Goal: Transaction & Acquisition: Purchase product/service

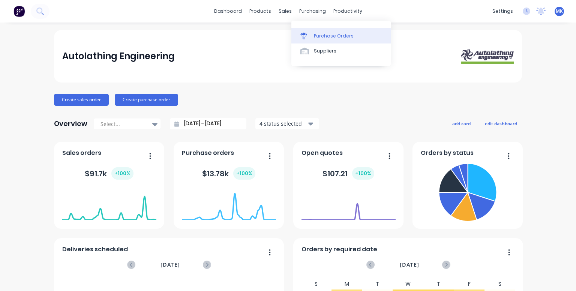
click at [326, 35] on div "Purchase Orders" at bounding box center [334, 36] width 40 height 7
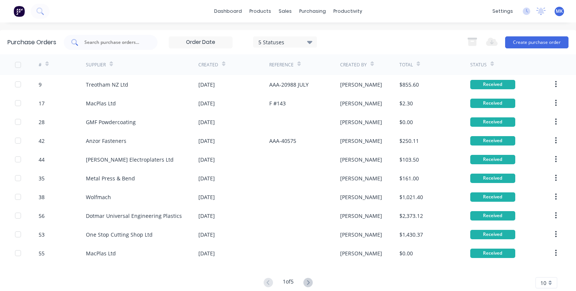
click at [110, 41] on input "text" at bounding box center [115, 43] width 62 height 8
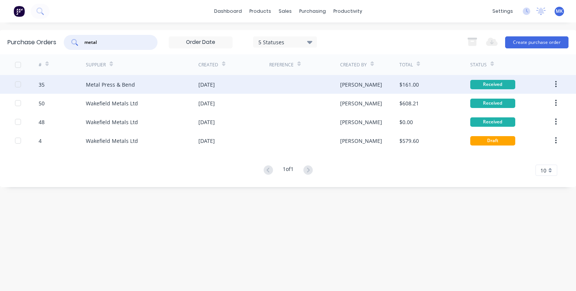
type input "metal"
click at [111, 83] on div "Metal Press & Bend" at bounding box center [110, 85] width 49 height 8
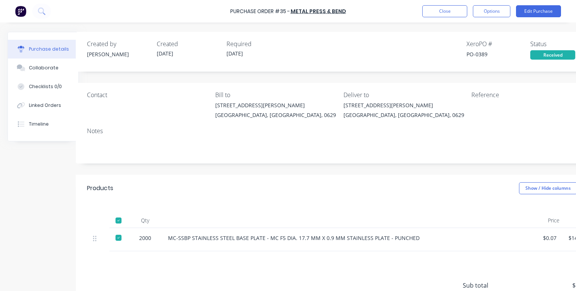
scroll to position [0, 33]
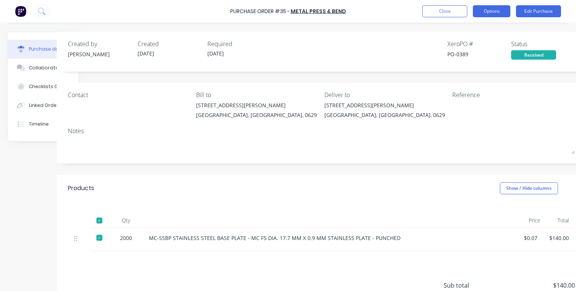
click at [498, 11] on button "Options" at bounding box center [492, 11] width 38 height 12
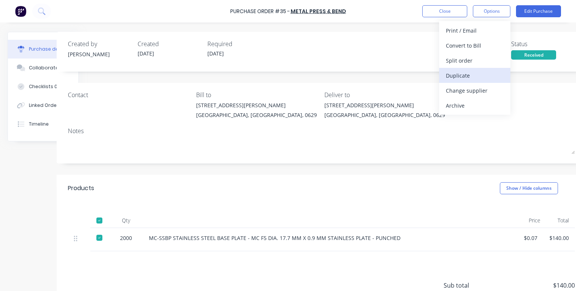
click at [471, 75] on div "Duplicate" at bounding box center [475, 75] width 58 height 11
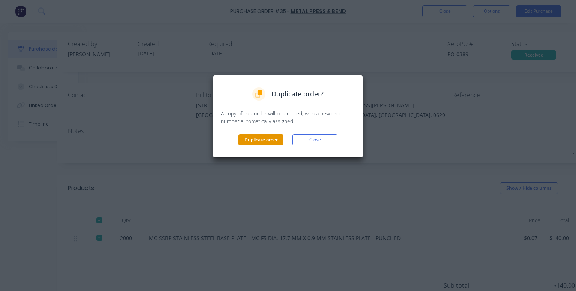
click at [267, 143] on button "Duplicate order" at bounding box center [261, 139] width 45 height 11
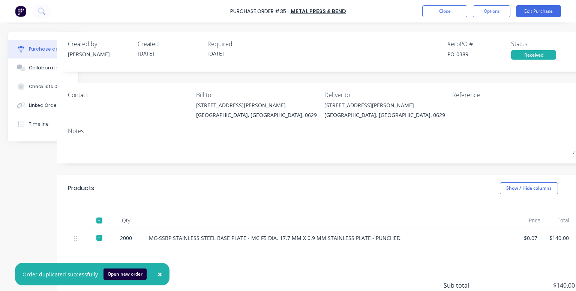
click at [125, 274] on button "Open new order" at bounding box center [125, 274] width 43 height 11
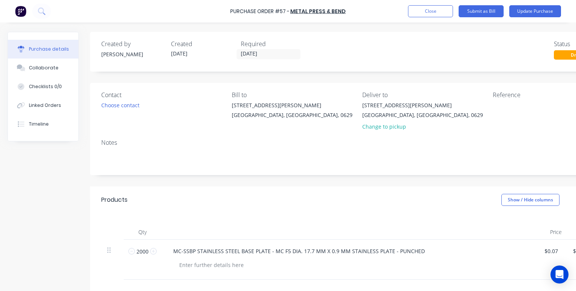
scroll to position [152, 0]
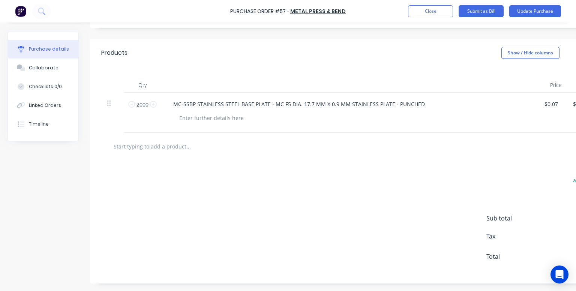
click at [165, 141] on input "text" at bounding box center [188, 146] width 150 height 15
paste input "5000 x MC-SSBP"
type input "5000 x MC-SSBP"
click at [140, 99] on input "2000" at bounding box center [142, 104] width 15 height 11
type input "5"
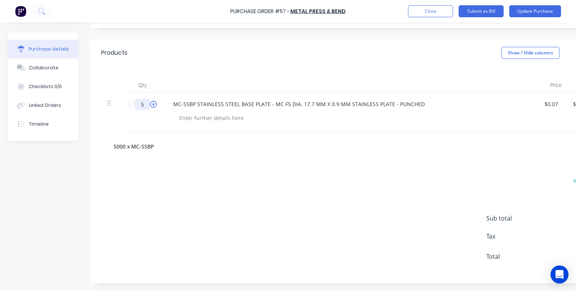
type input "$0.35"
type input "55"
type input "$3.85"
type input "550"
type input "$38.50"
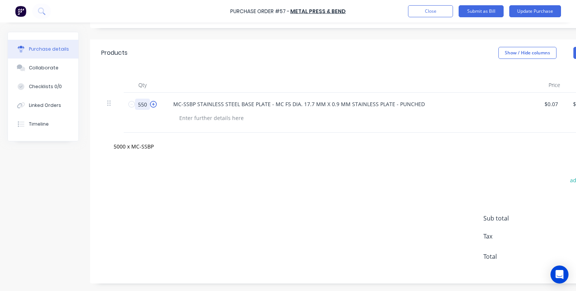
type input "5500"
type input "$385.00"
click at [209, 153] on div "5000 x MC-SSBP" at bounding box center [359, 146] width 516 height 27
click at [143, 102] on input "5500" at bounding box center [142, 104] width 15 height 11
click at [142, 100] on input "5500" at bounding box center [142, 104] width 15 height 11
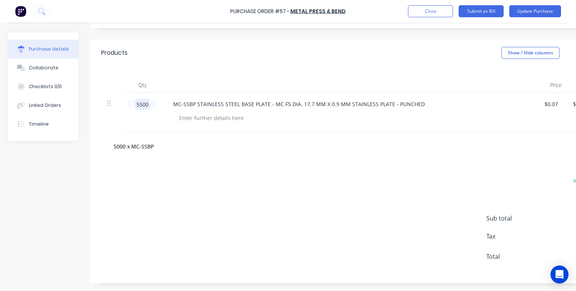
type input "500"
type input "$35.00"
type input "5100"
type input "$357.00"
type input "5100"
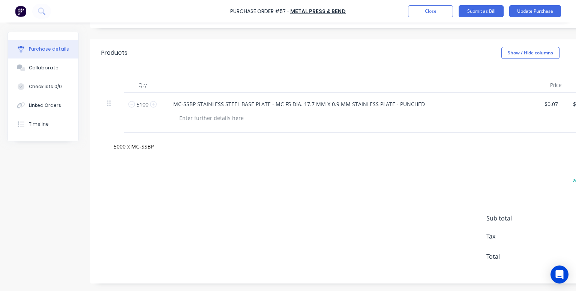
click at [278, 141] on div "5000 x MC-SSBP" at bounding box center [219, 146] width 225 height 15
click at [221, 114] on div at bounding box center [211, 118] width 77 height 11
paste div
drag, startPoint x: 216, startPoint y: 113, endPoint x: 179, endPoint y: 115, distance: 37.6
click at [179, 115] on div "Purchase Order 5640" at bounding box center [205, 118] width 65 height 11
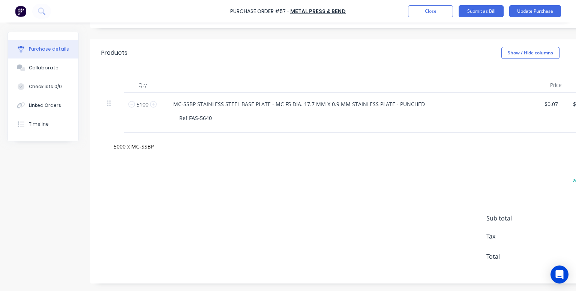
click at [257, 152] on div "5000 x MC-SSBP" at bounding box center [359, 146] width 516 height 27
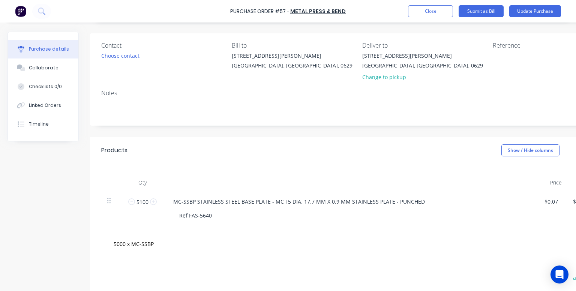
scroll to position [0, 0]
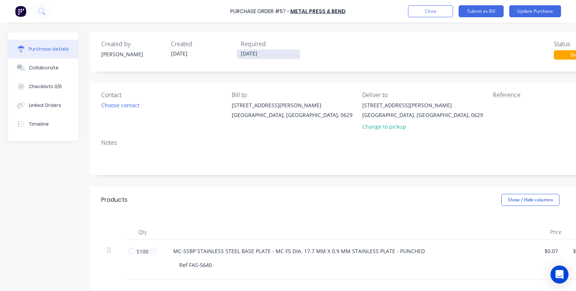
click at [254, 54] on input "[DATE]" at bounding box center [268, 54] width 63 height 9
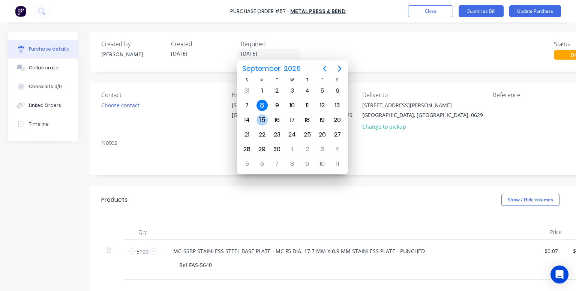
click at [262, 115] on div "15" at bounding box center [262, 119] width 11 height 11
type input "[DATE]"
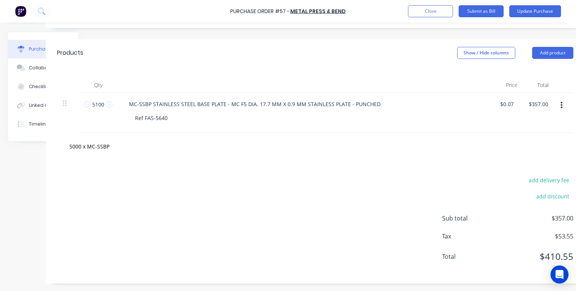
scroll to position [0, 44]
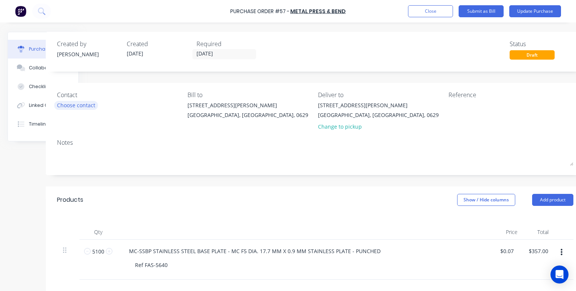
click at [82, 104] on div "Choose contact" at bounding box center [76, 105] width 38 height 8
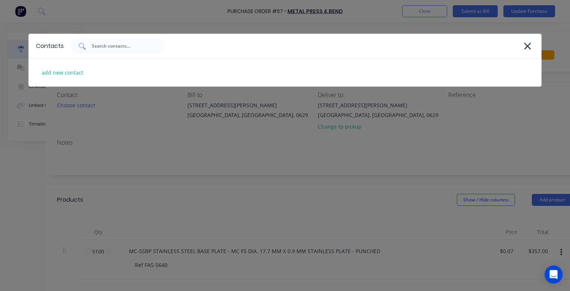
click at [99, 47] on input "text" at bounding box center [122, 46] width 62 height 8
type input "B"
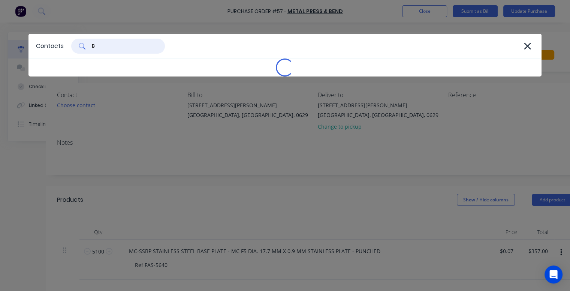
scroll to position [0, 0]
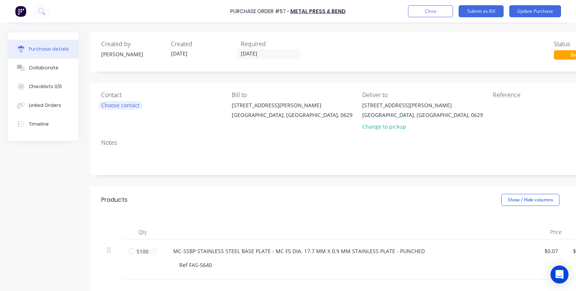
click at [119, 105] on div "Choose contact" at bounding box center [120, 105] width 38 height 8
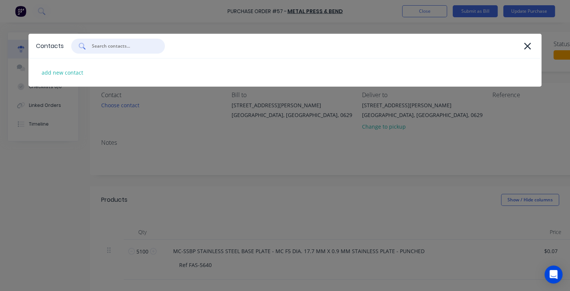
click at [101, 46] on input "text" at bounding box center [122, 46] width 62 height 8
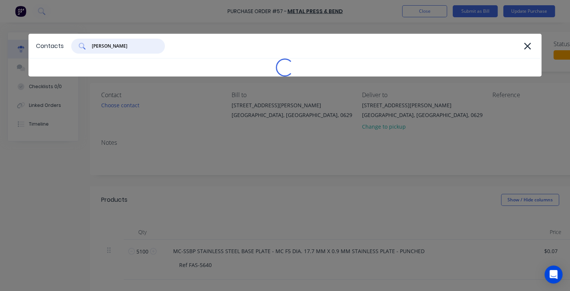
type input "boby"
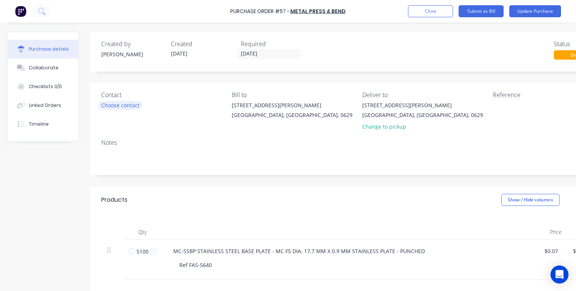
click at [125, 107] on div "Choose contact" at bounding box center [120, 105] width 38 height 8
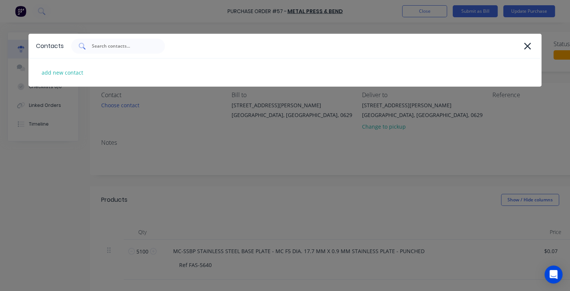
click at [98, 48] on input "text" at bounding box center [122, 46] width 62 height 8
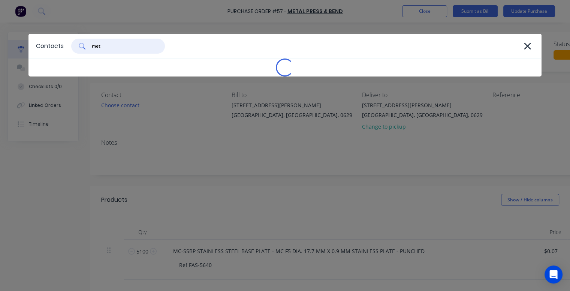
type input "meta"
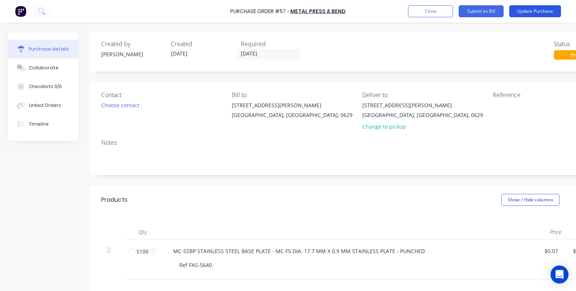
click at [530, 12] on button "Update Purchase" at bounding box center [535, 11] width 52 height 12
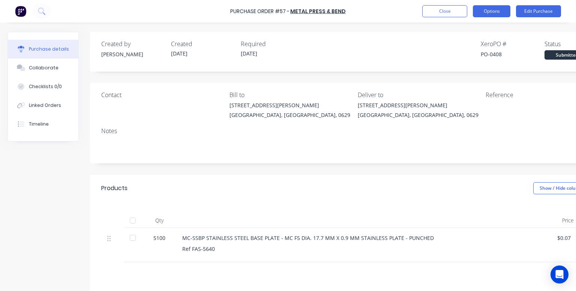
click at [493, 12] on button "Options" at bounding box center [492, 11] width 38 height 12
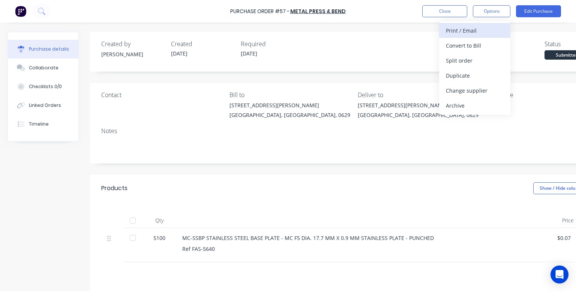
click at [468, 31] on div "Print / Email" at bounding box center [475, 30] width 58 height 11
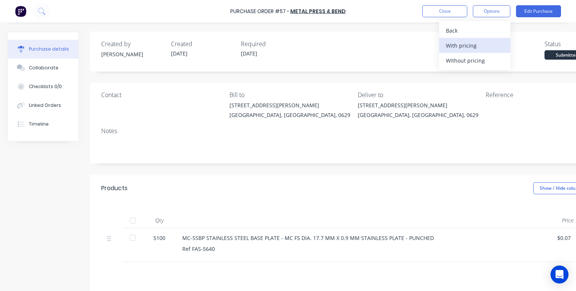
click at [462, 48] on div "With pricing" at bounding box center [475, 45] width 58 height 11
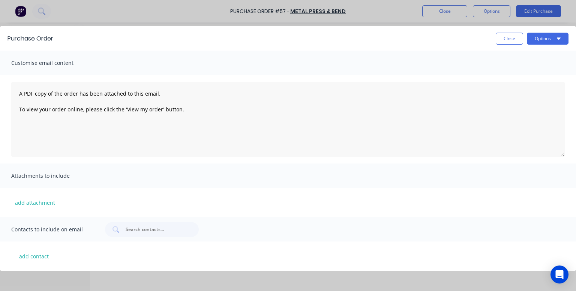
click at [47, 227] on span "Contacts to include on email" at bounding box center [52, 229] width 83 height 11
click at [33, 255] on button "add contact" at bounding box center [33, 256] width 45 height 11
select select "NZ"
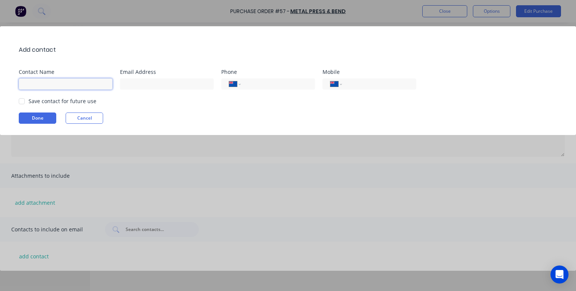
click at [52, 86] on input at bounding box center [66, 83] width 94 height 11
type input "Boby"
click at [128, 83] on input at bounding box center [167, 83] width 94 height 11
paste input "[EMAIL_ADDRESS][DOMAIN_NAME]"
click at [23, 100] on div at bounding box center [21, 101] width 15 height 15
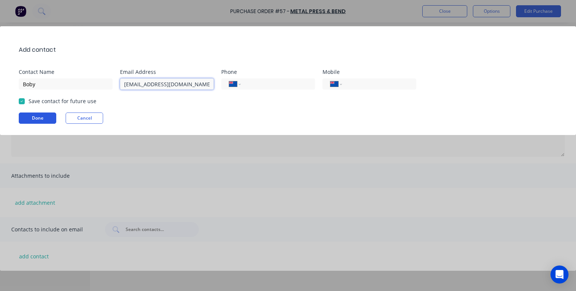
type input "[EMAIL_ADDRESS][DOMAIN_NAME]"
click at [31, 119] on button "Done" at bounding box center [38, 118] width 38 height 11
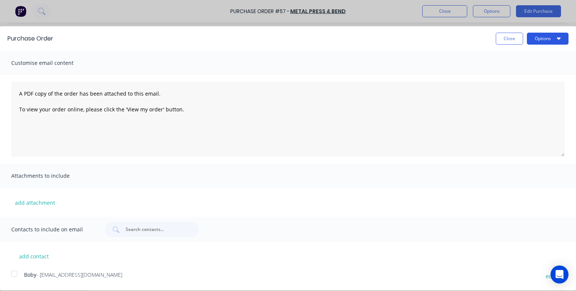
click at [556, 41] on button "Options" at bounding box center [548, 39] width 42 height 12
click at [514, 72] on div "Email" at bounding box center [533, 72] width 58 height 11
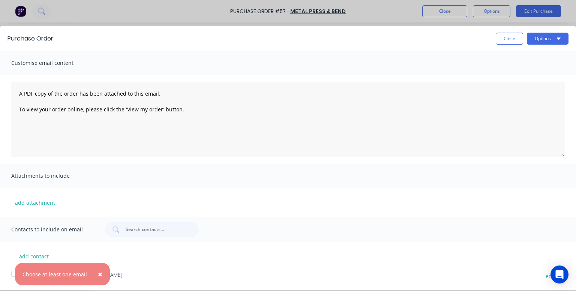
click at [98, 272] on span "×" at bounding box center [100, 274] width 5 height 11
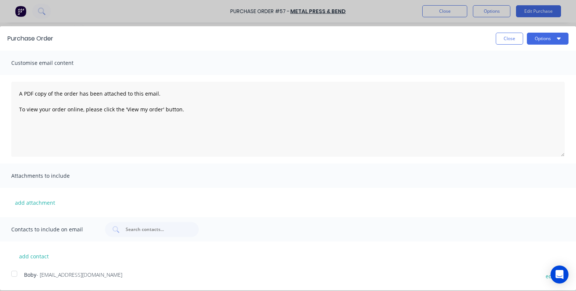
click at [13, 275] on div at bounding box center [14, 273] width 15 height 15
click at [557, 39] on button "Options" at bounding box center [548, 39] width 42 height 12
click at [520, 72] on div "Email" at bounding box center [533, 72] width 58 height 11
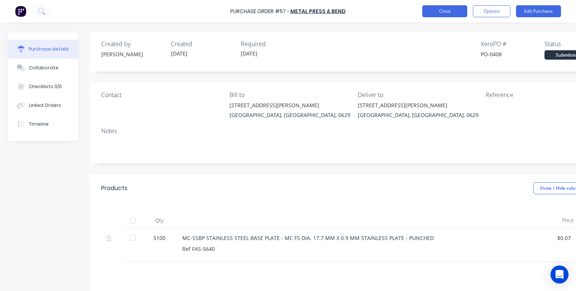
click at [453, 13] on button "Close" at bounding box center [444, 11] width 45 height 12
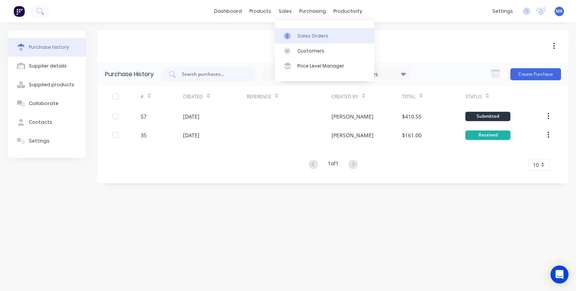
click at [304, 38] on div "Sales Orders" at bounding box center [312, 36] width 31 height 7
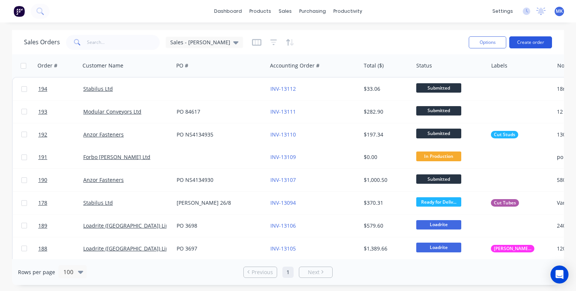
click at [528, 42] on button "Create order" at bounding box center [530, 42] width 43 height 12
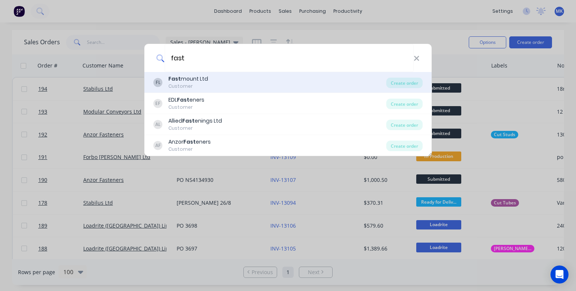
type input "fast"
click at [193, 79] on div "Fast mount Ltd" at bounding box center [188, 79] width 40 height 8
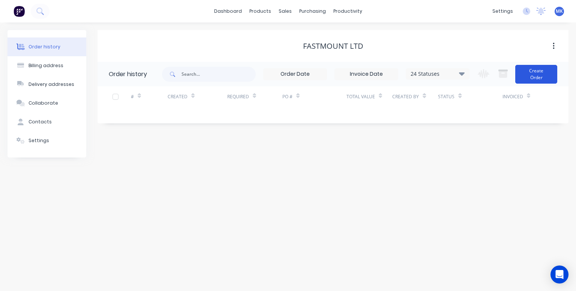
click at [546, 75] on button "Create Order" at bounding box center [536, 74] width 42 height 19
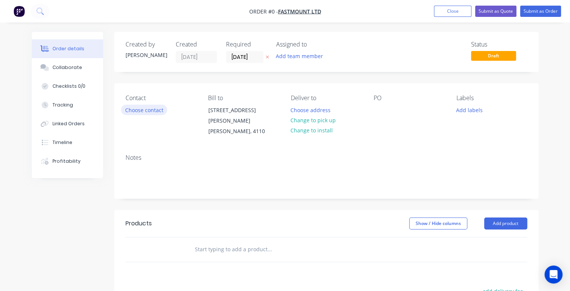
click at [156, 109] on button "Choose contact" at bounding box center [144, 110] width 46 height 10
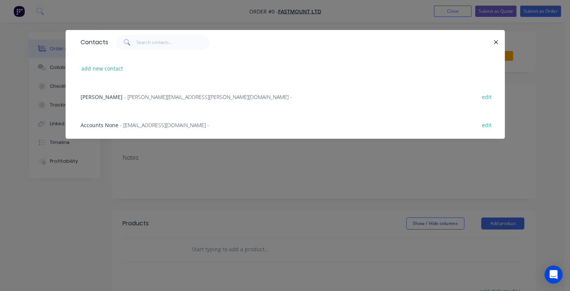
click at [74, 96] on div "Scott Shao - [EMAIL_ADDRESS][PERSON_NAME][DOMAIN_NAME] - edit" at bounding box center [286, 97] width 440 height 28
click at [71, 96] on div "Scott Shao - [EMAIL_ADDRESS][PERSON_NAME][DOMAIN_NAME] - edit" at bounding box center [286, 97] width 440 height 28
click at [77, 98] on div "Scott Shao - [EMAIL_ADDRESS][PERSON_NAME][DOMAIN_NAME] - edit" at bounding box center [285, 97] width 417 height 28
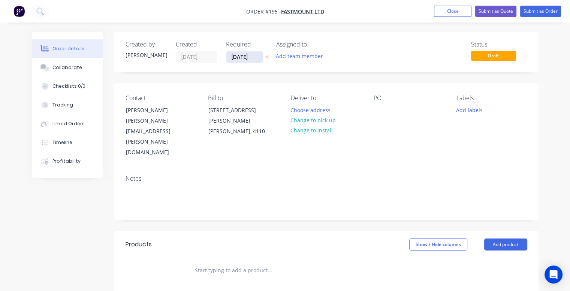
click at [239, 57] on input "[DATE]" at bounding box center [245, 56] width 37 height 11
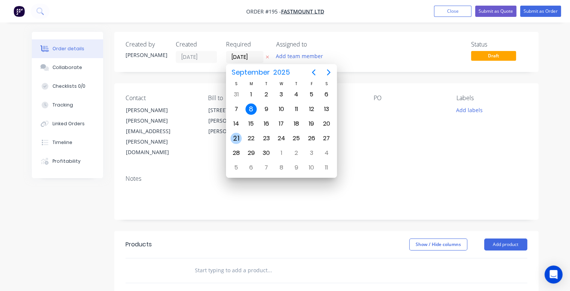
click at [237, 138] on div "21" at bounding box center [236, 138] width 11 height 11
type input "[DATE]"
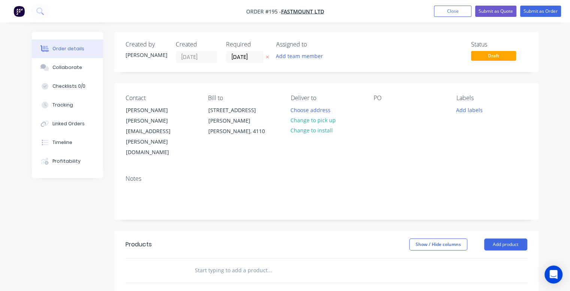
click at [386, 99] on div "PO" at bounding box center [409, 98] width 71 height 7
click at [383, 107] on div at bounding box center [380, 110] width 12 height 11
paste div
drag, startPoint x: 439, startPoint y: 109, endPoint x: 372, endPoint y: 112, distance: 66.4
click at [374, 112] on div "[EMAIL_ADDRESS][DOMAIN_NAME]" at bounding box center [409, 114] width 71 height 19
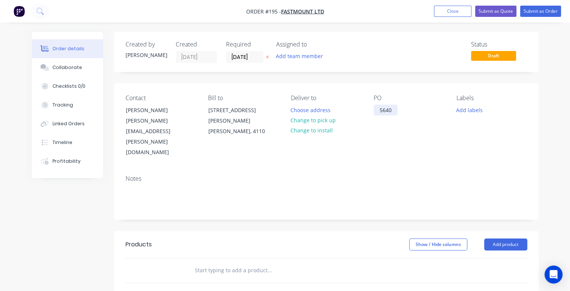
click at [379, 110] on div "5640" at bounding box center [386, 110] width 24 height 11
click at [216, 263] on input "text" at bounding box center [270, 270] width 150 height 15
paste input "MC-SSBP"
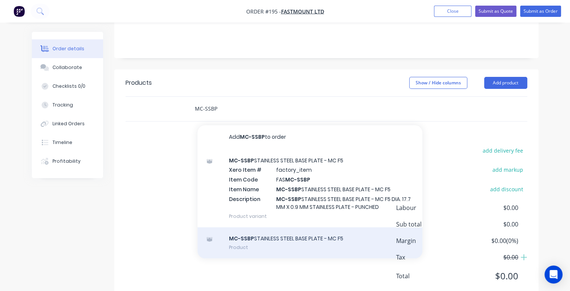
type input "MC-SSBP"
click at [294, 227] on div "MC-SSBP STAINLESS STEEL BASE PLATE - MC F5 Product" at bounding box center [310, 243] width 225 height 32
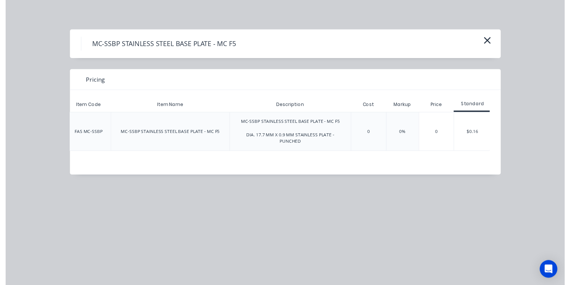
scroll to position [0, 67]
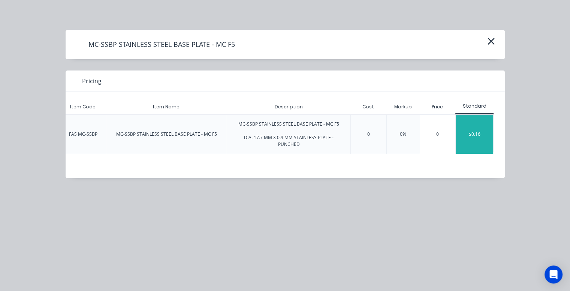
click at [477, 130] on div "$0.16" at bounding box center [475, 134] width 38 height 39
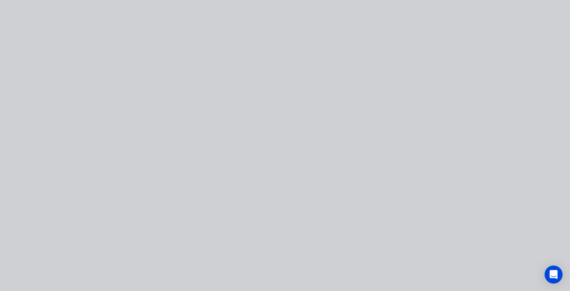
type input "$0.16"
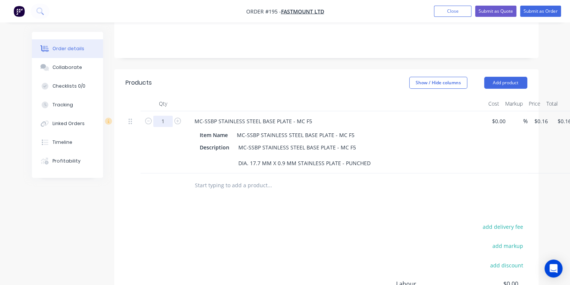
click at [162, 116] on input "1" at bounding box center [163, 121] width 20 height 11
type input "5000"
type input "0.16"
type input "$800.00"
click at [548, 116] on input "0.16" at bounding box center [542, 121] width 17 height 11
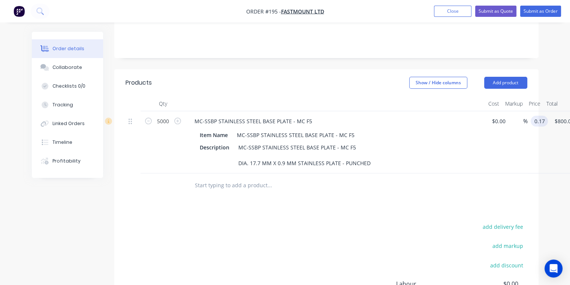
type input "$0.17"
type input "$850.00"
click at [517, 136] on div "%" at bounding box center [518, 142] width 19 height 62
click at [66, 123] on div "Linked Orders" at bounding box center [69, 123] width 32 height 7
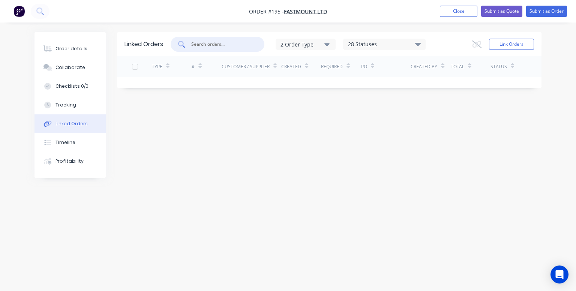
click at [227, 43] on input "text" at bounding box center [222, 45] width 62 height 8
type input "o"
type input "metal"
click at [500, 44] on button "Link Orders" at bounding box center [511, 44] width 45 height 11
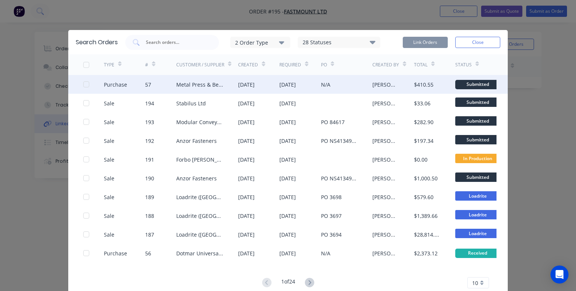
click at [83, 83] on div at bounding box center [86, 84] width 15 height 15
click at [420, 41] on button "Link Orders" at bounding box center [425, 42] width 45 height 11
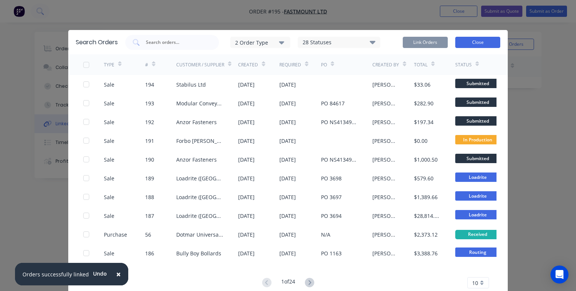
click at [478, 42] on button "Close" at bounding box center [477, 42] width 45 height 11
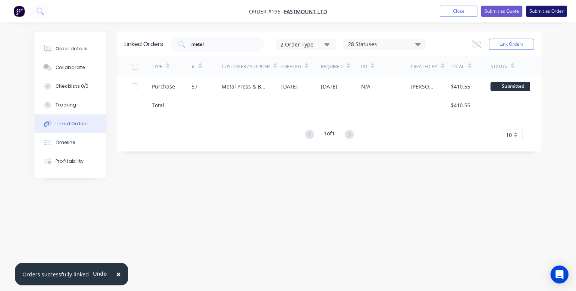
click at [549, 12] on button "Submit as Order" at bounding box center [546, 11] width 41 height 11
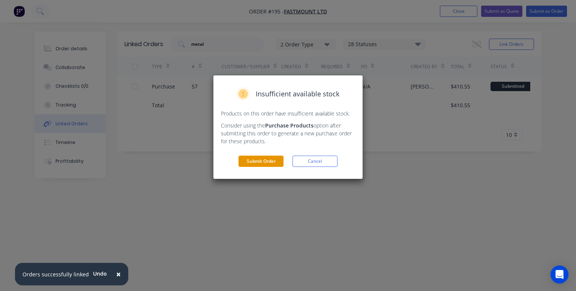
click at [262, 163] on button "Submit Order" at bounding box center [261, 161] width 45 height 11
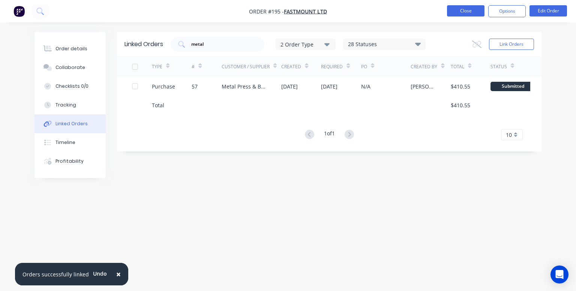
click at [468, 12] on button "Close" at bounding box center [466, 10] width 38 height 11
